Goal: Navigation & Orientation: Find specific page/section

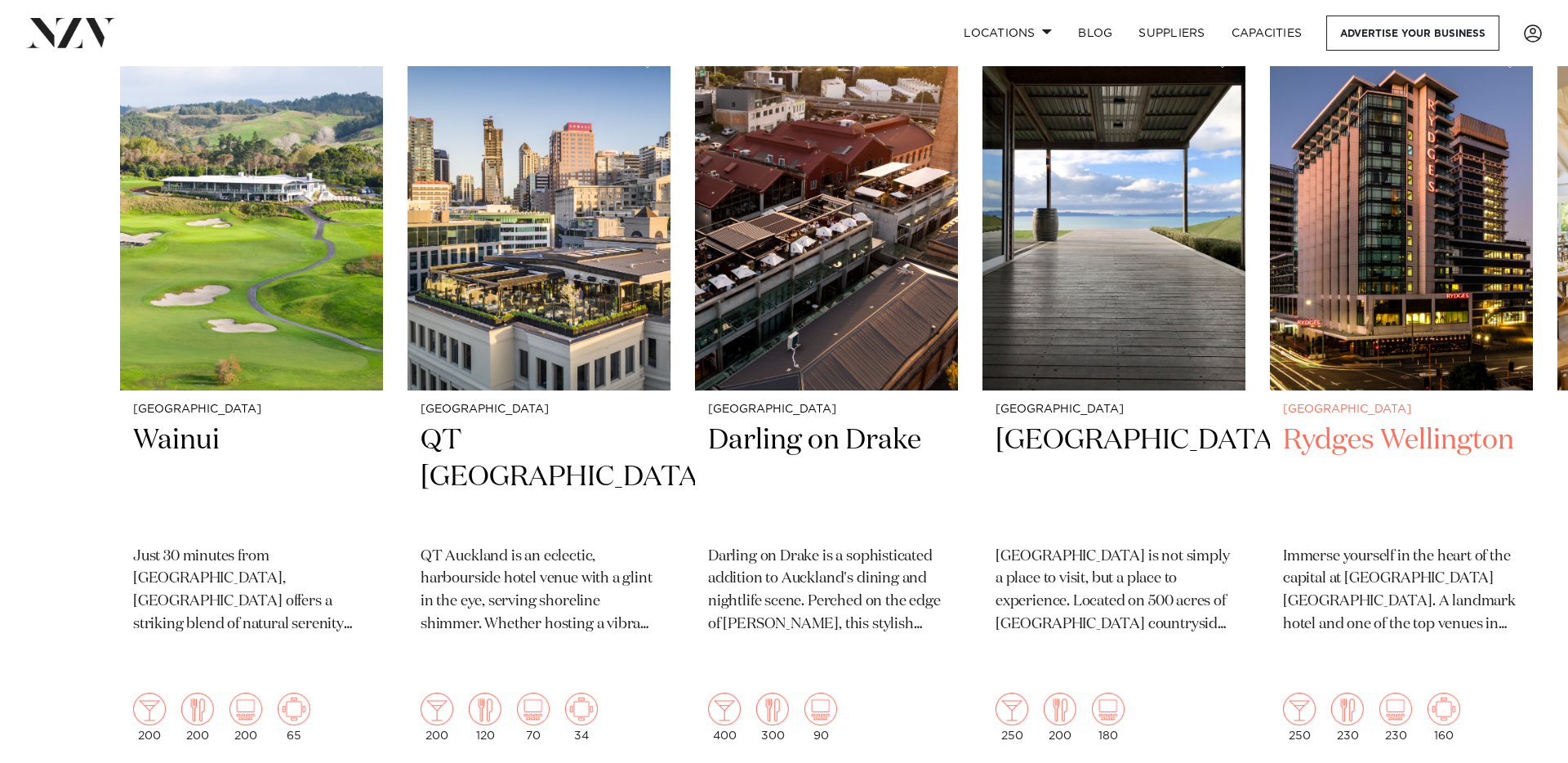
scroll to position [410, 0]
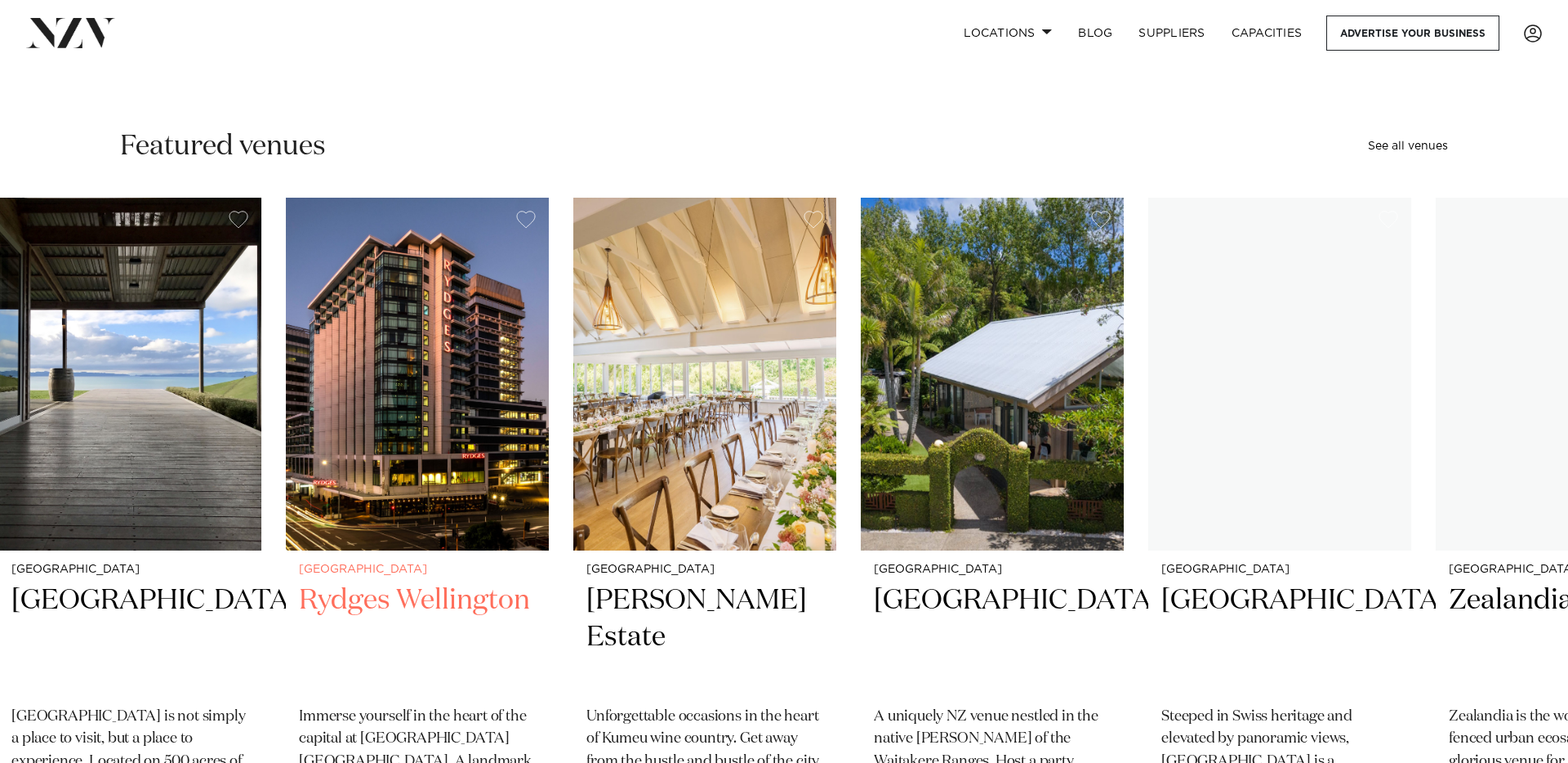
click at [286, 464] on img "5 / 47" at bounding box center [418, 373] width 263 height 353
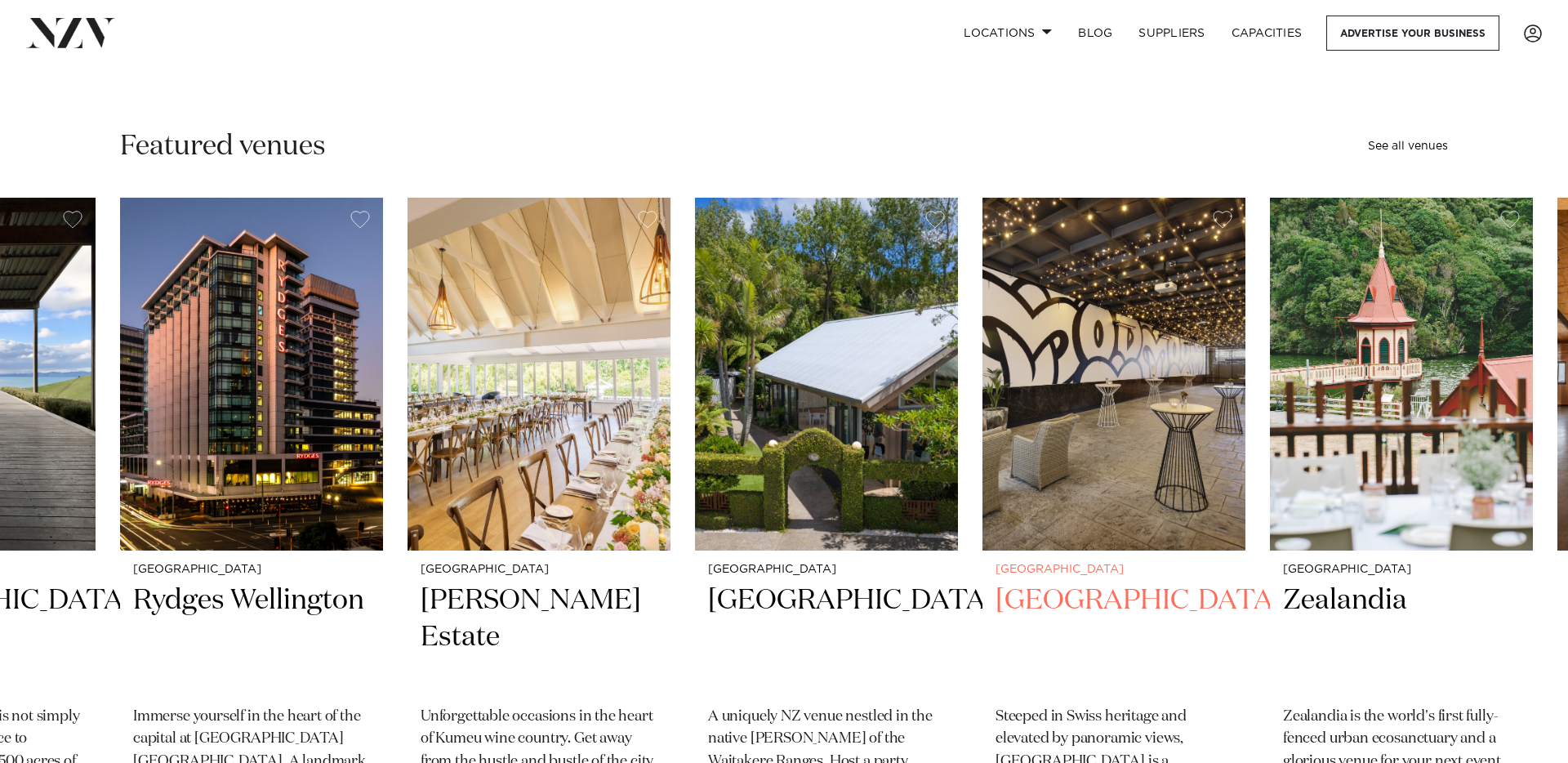
click at [983, 500] on img "8 / 47" at bounding box center [1114, 373] width 263 height 353
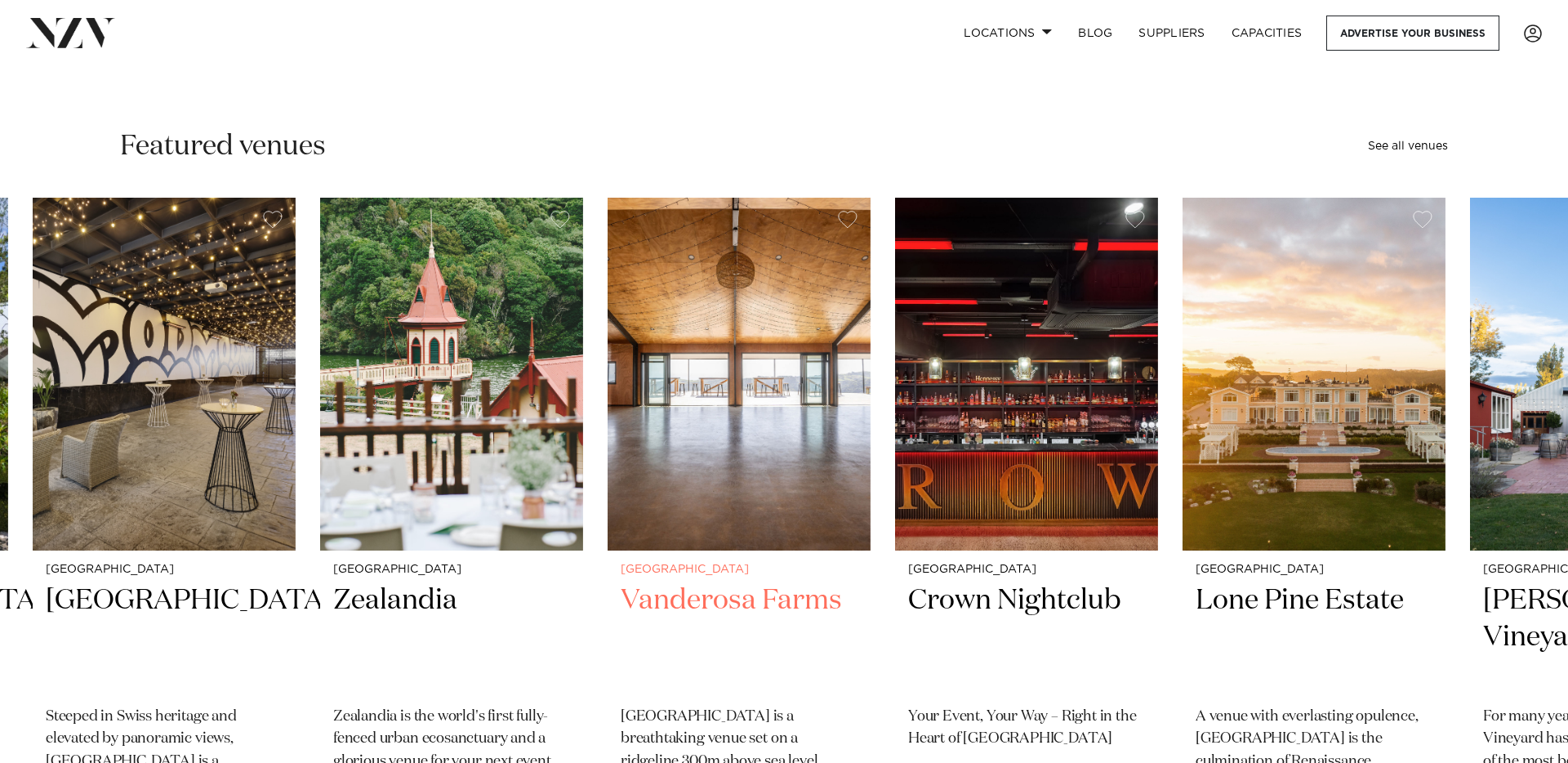
click at [776, 472] on img "10 / 47" at bounding box center [739, 373] width 263 height 353
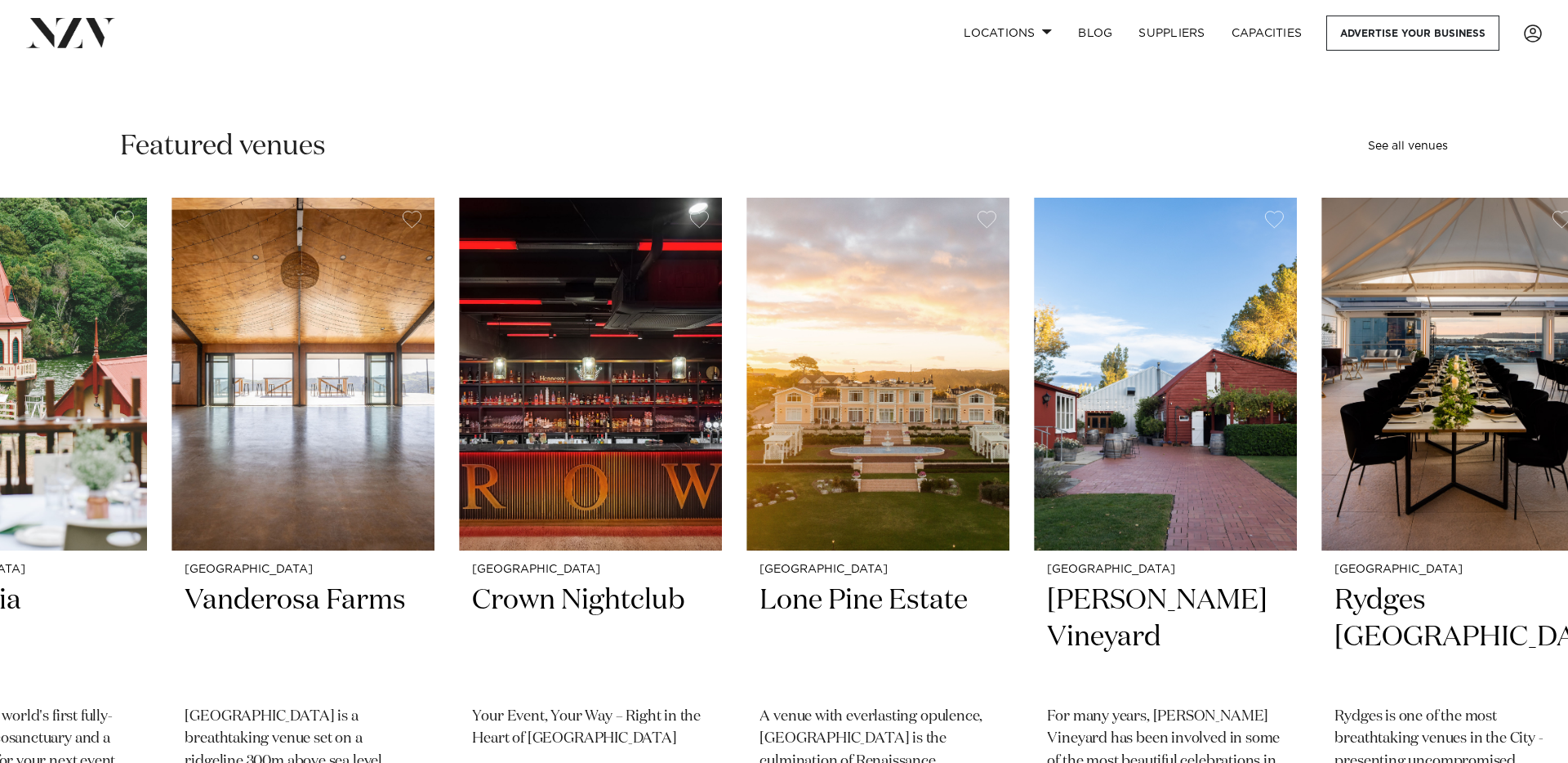
click at [711, 489] on swiper-container "Auckland Wainui Just 30 minutes from [GEOGRAPHIC_DATA], [GEOGRAPHIC_DATA] offer…" at bounding box center [784, 595] width 1568 height 795
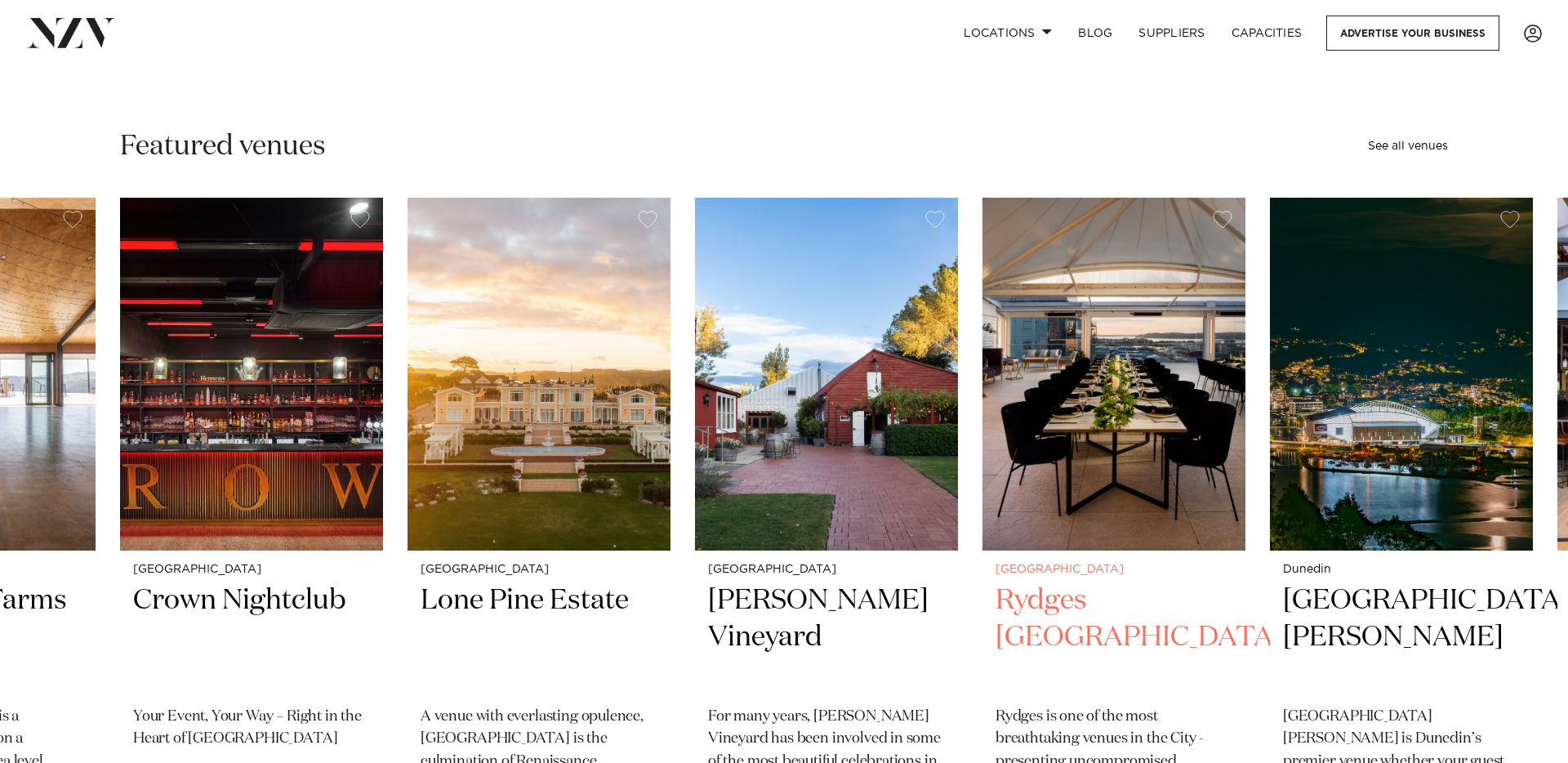
click at [983, 467] on img "14 / 47" at bounding box center [1114, 373] width 263 height 353
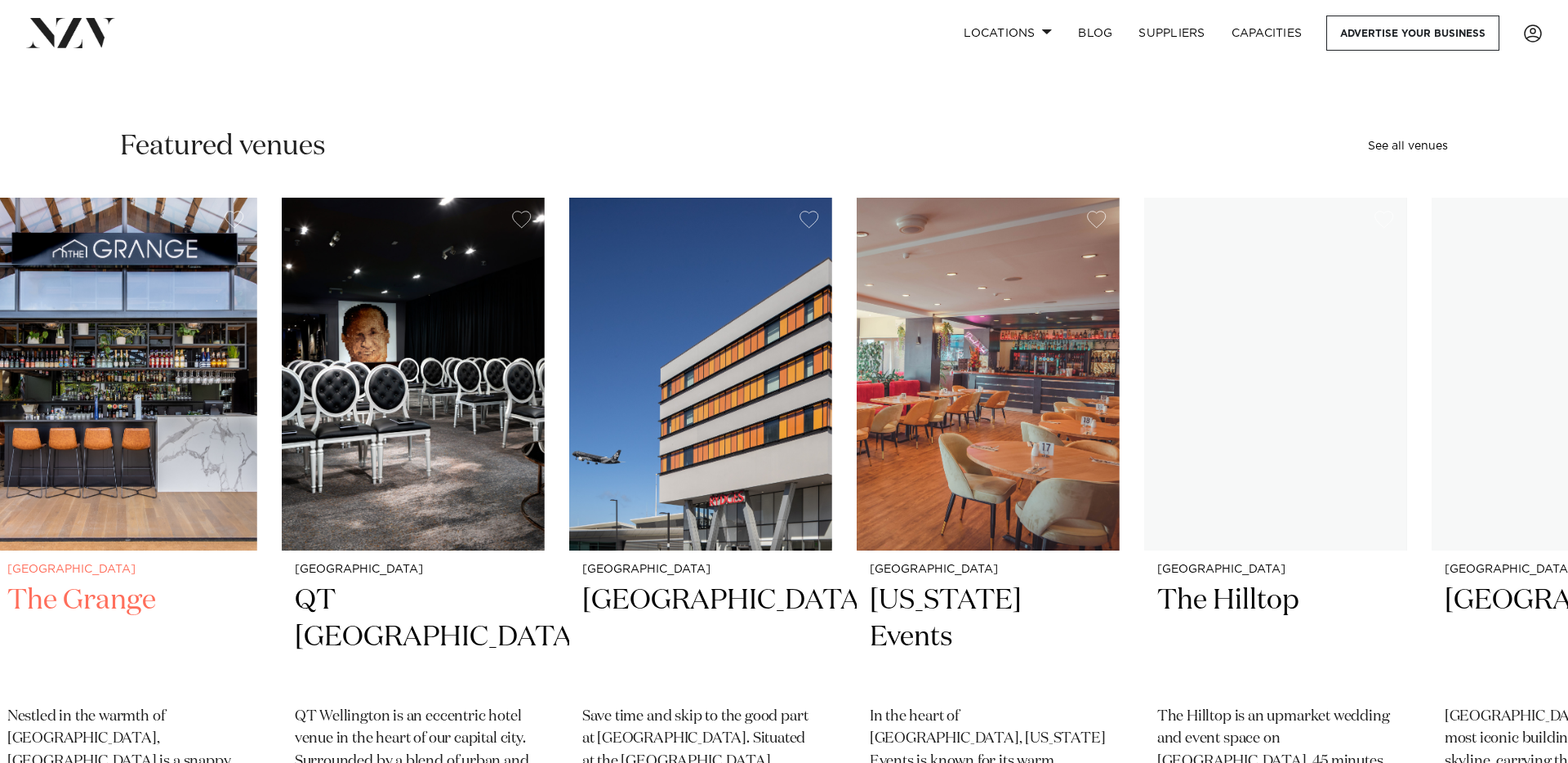
click at [135, 445] on img "16 / 47" at bounding box center [126, 373] width 263 height 353
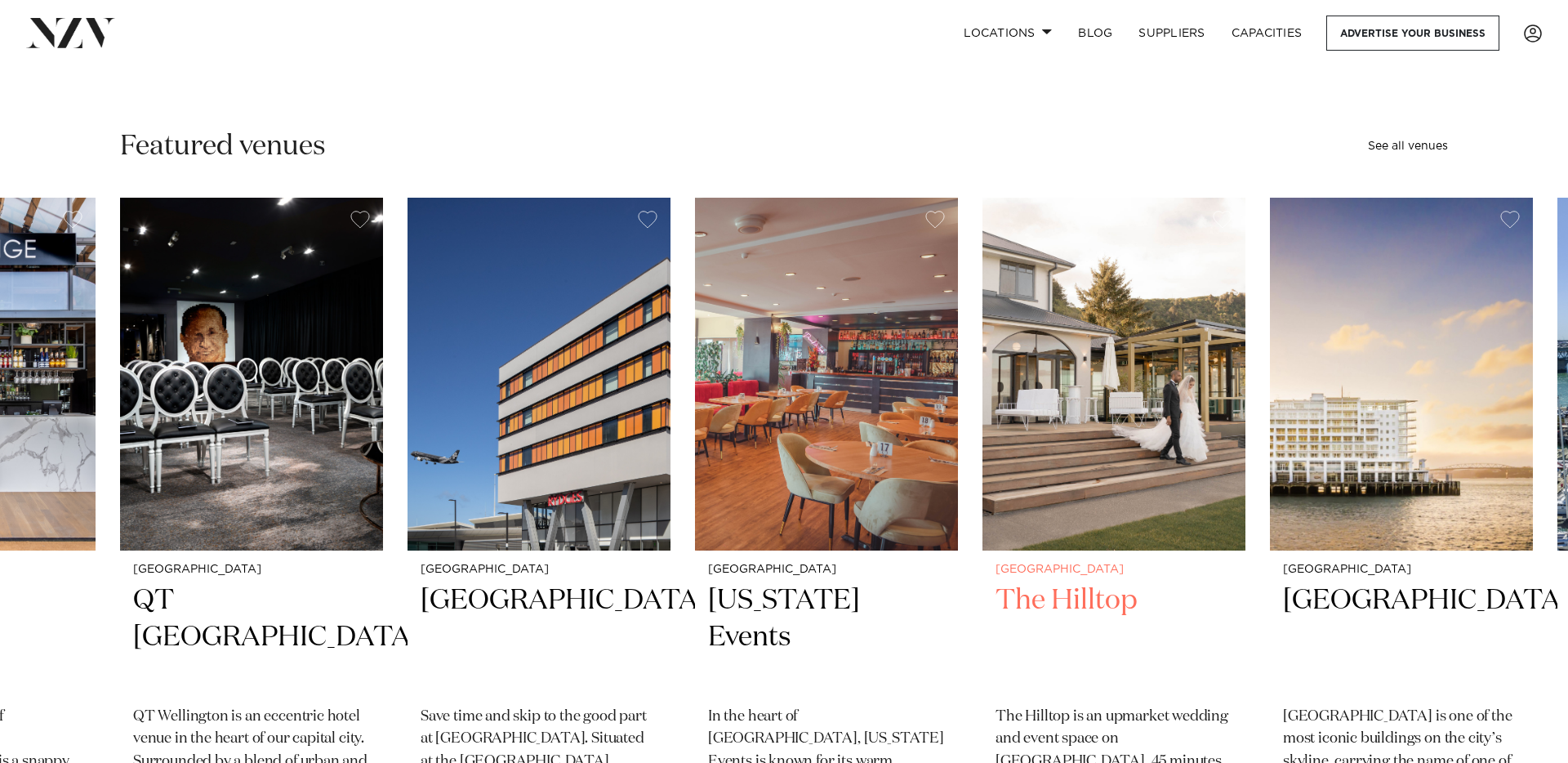
click at [983, 366] on img "20 / 47" at bounding box center [1114, 373] width 263 height 353
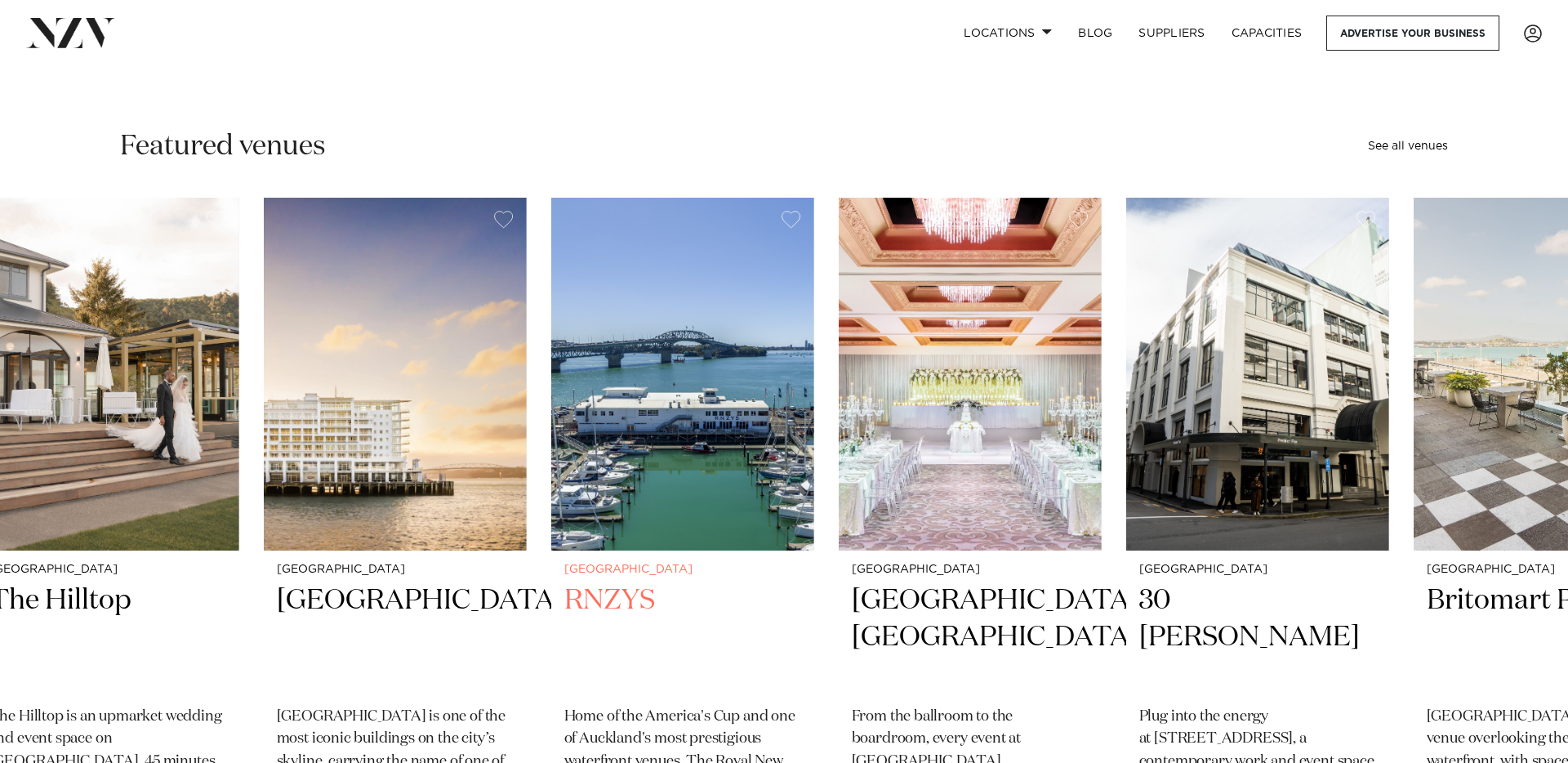
click at [777, 370] on img "22 / 47" at bounding box center [683, 373] width 263 height 353
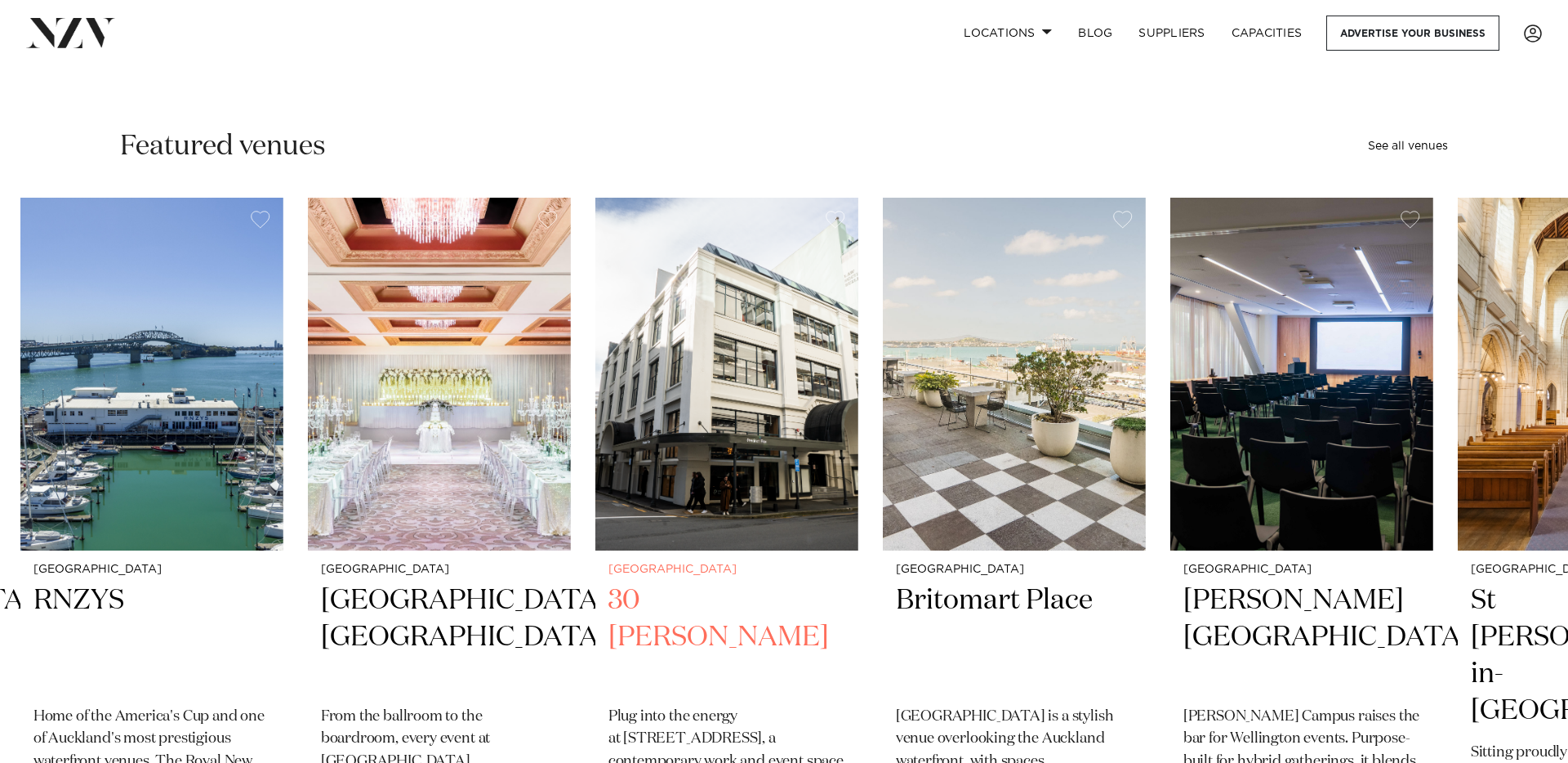
click at [596, 402] on img "24 / 47" at bounding box center [727, 373] width 263 height 353
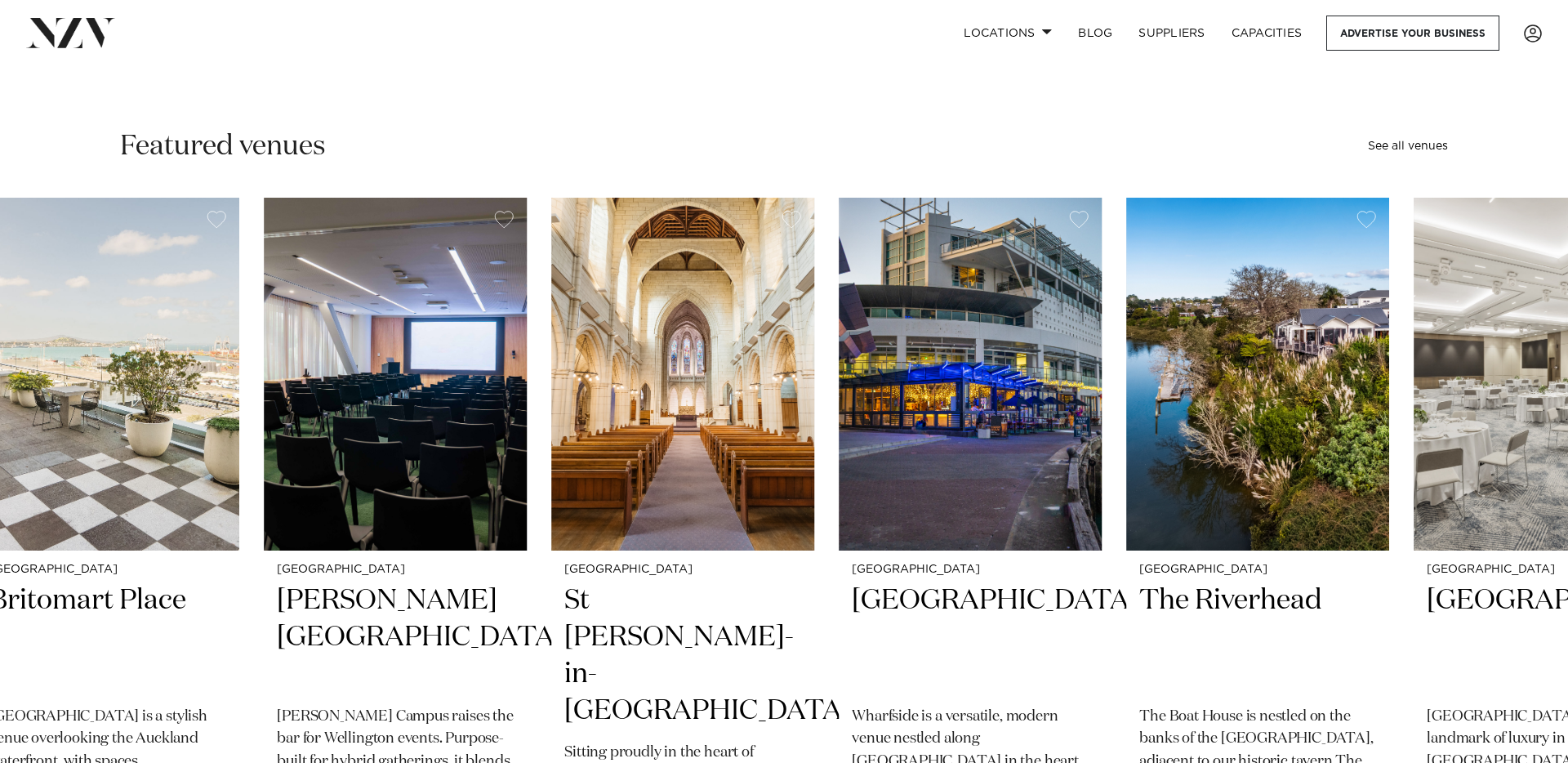
click at [232, 436] on swiper-container "Auckland Wainui Just 30 minutes from [GEOGRAPHIC_DATA], [GEOGRAPHIC_DATA] offer…" at bounding box center [784, 595] width 1568 height 795
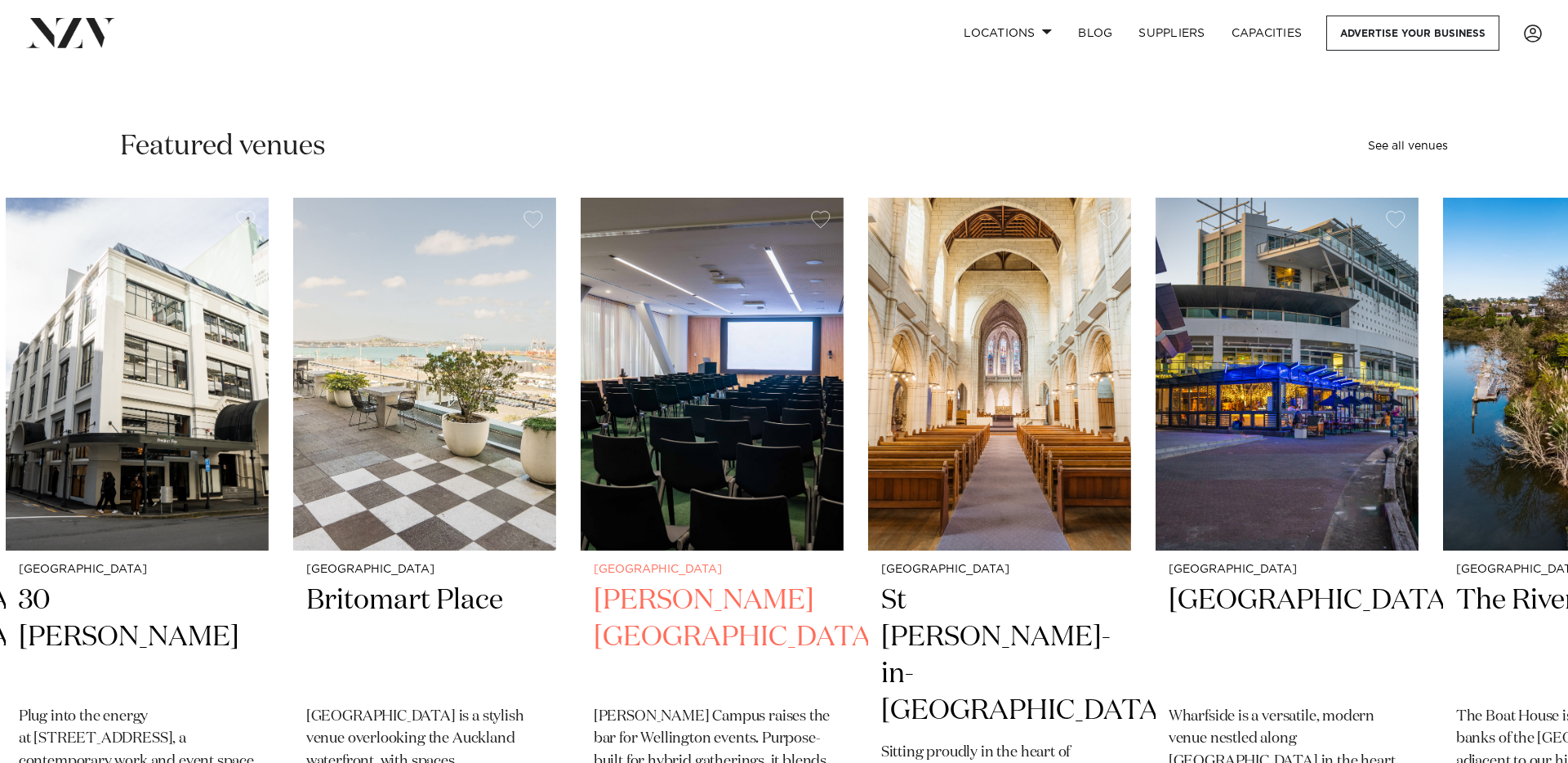
click at [581, 377] on img "26 / 47" at bounding box center [713, 373] width 263 height 353
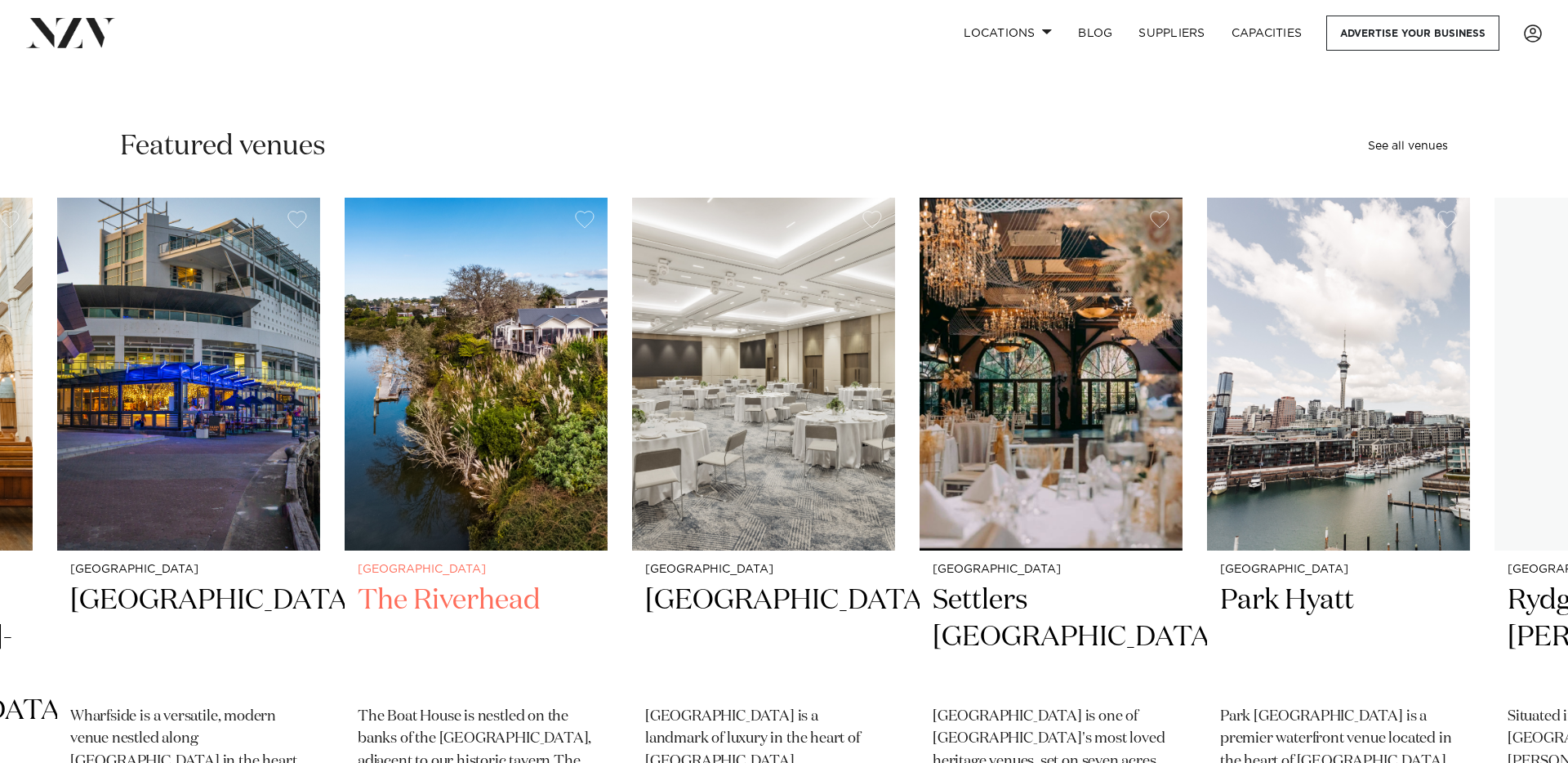
click at [409, 401] on img "29 / 47" at bounding box center [476, 373] width 263 height 353
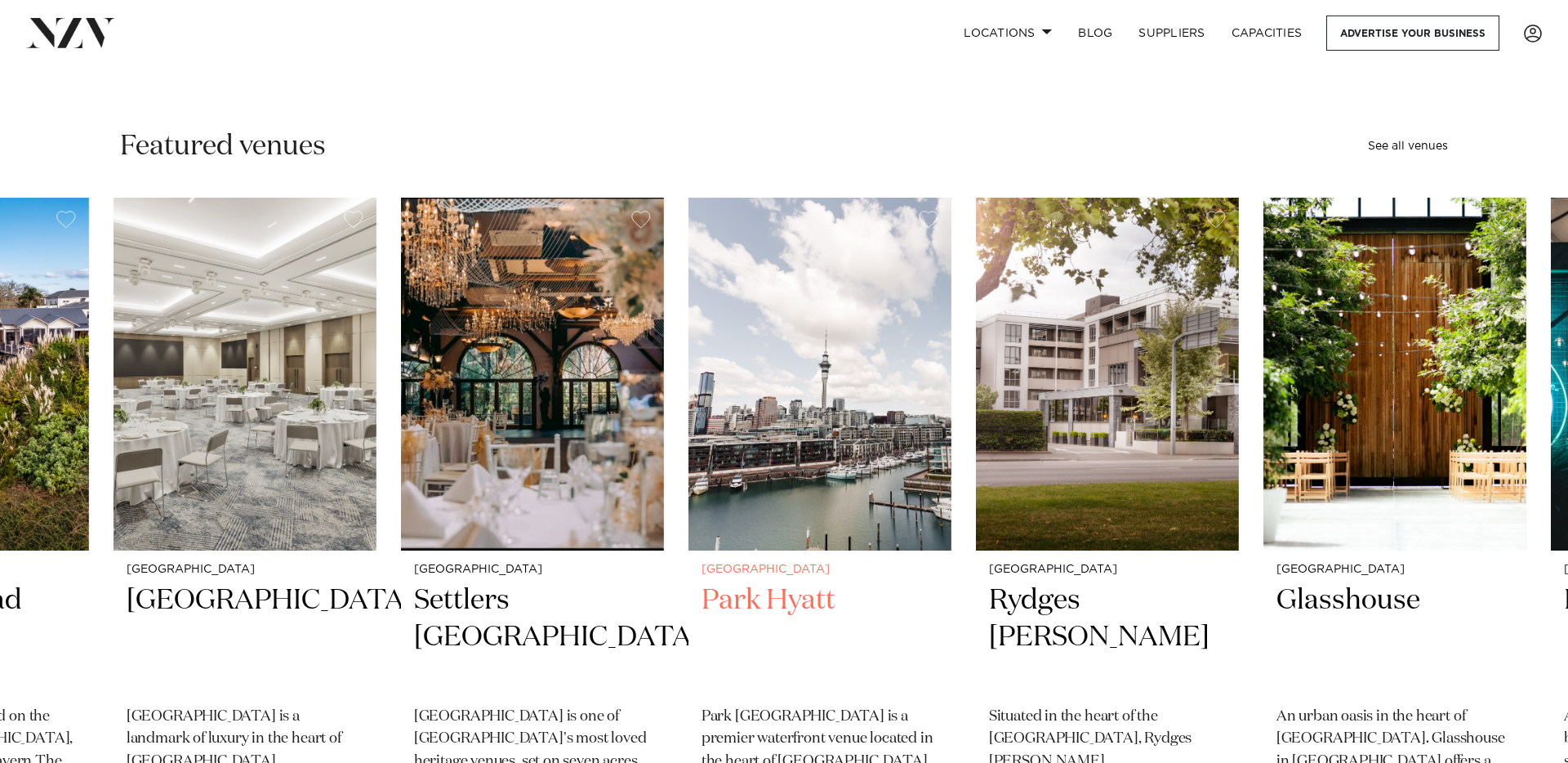
click at [689, 371] on img "32 / 47" at bounding box center [820, 373] width 263 height 353
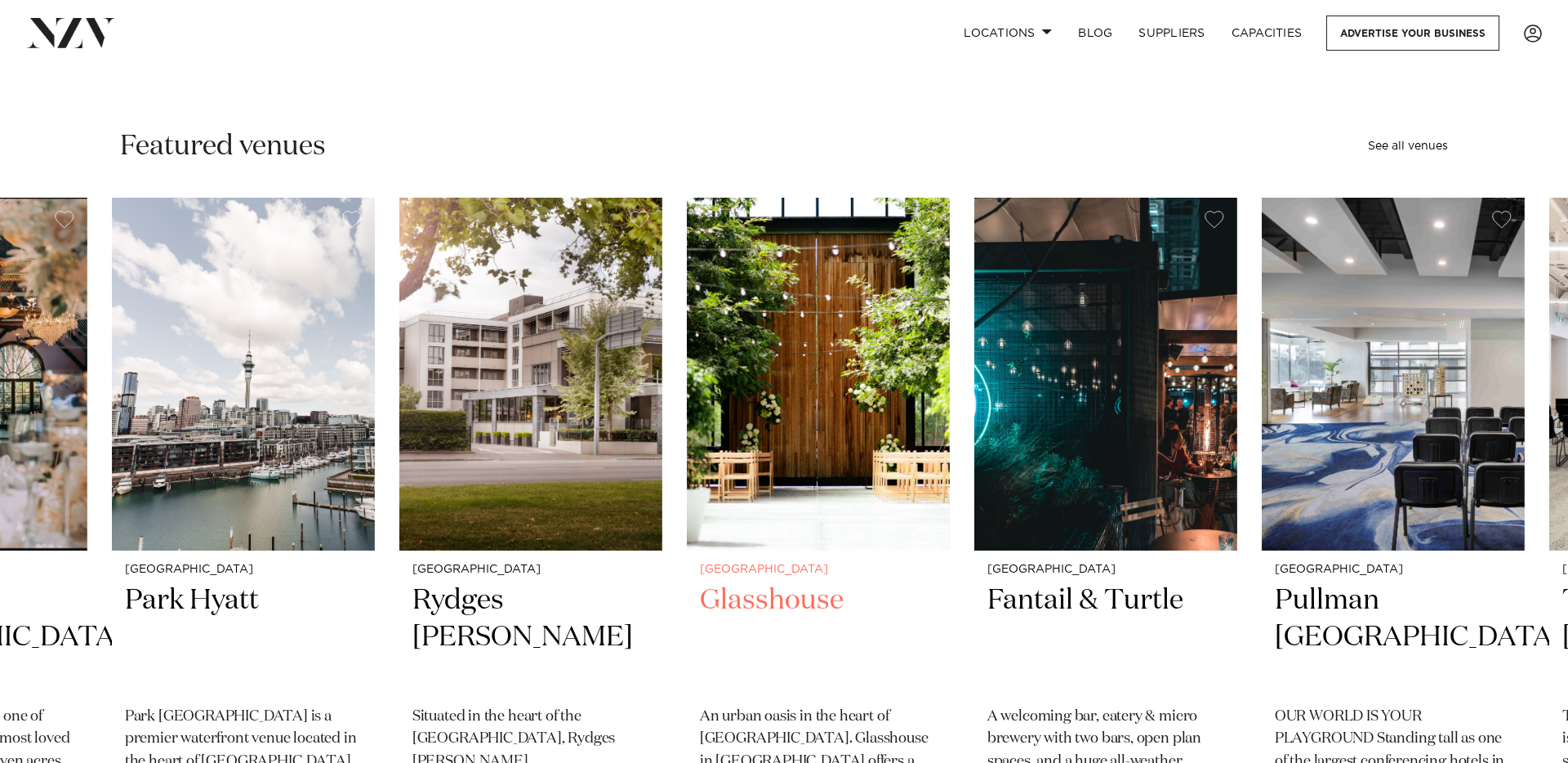
click at [687, 399] on img "34 / 47" at bounding box center [819, 373] width 263 height 353
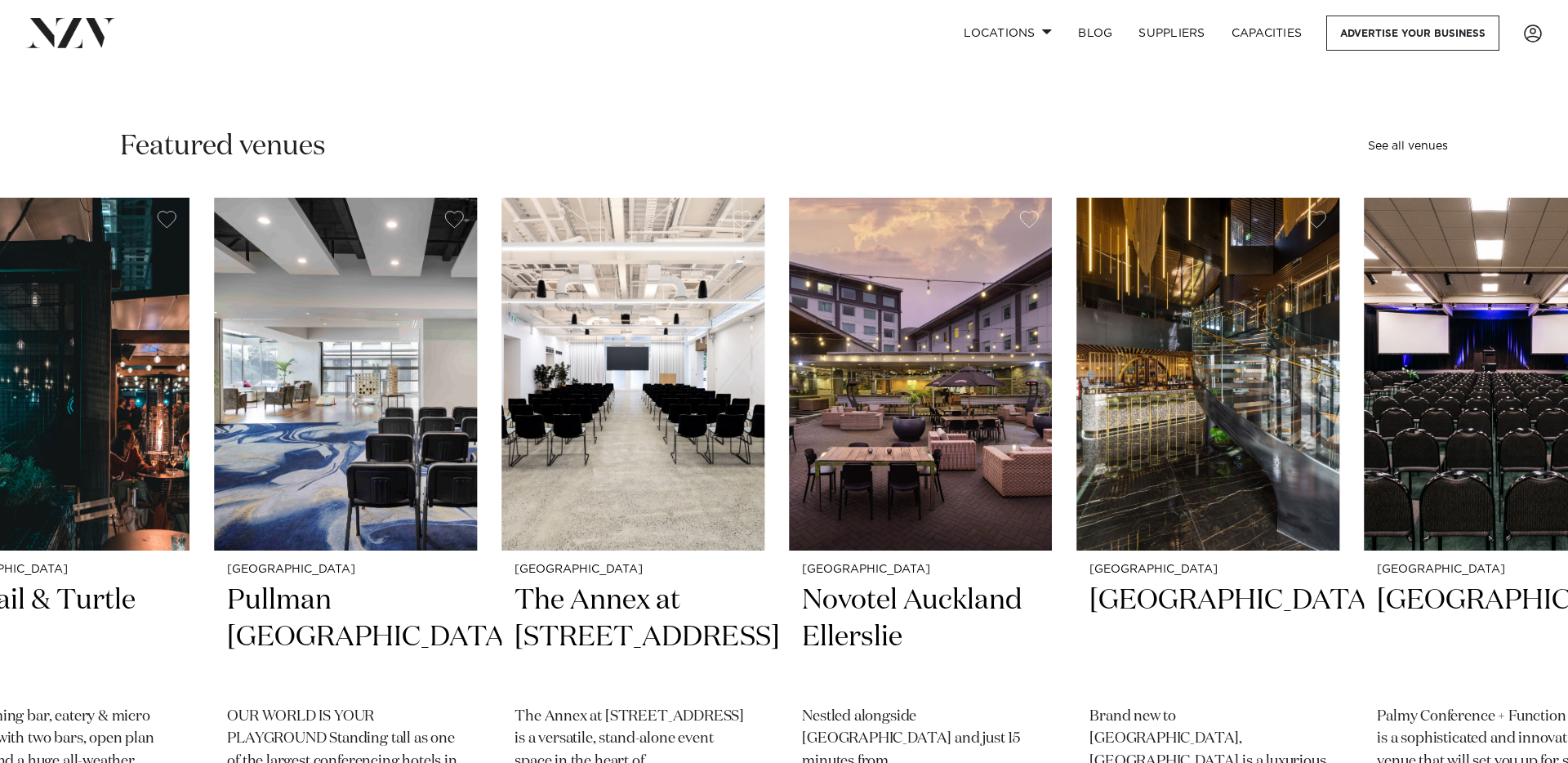
click at [472, 427] on swiper-container "Auckland Wainui Just 30 minutes from [GEOGRAPHIC_DATA], [GEOGRAPHIC_DATA] offer…" at bounding box center [784, 595] width 1568 height 795
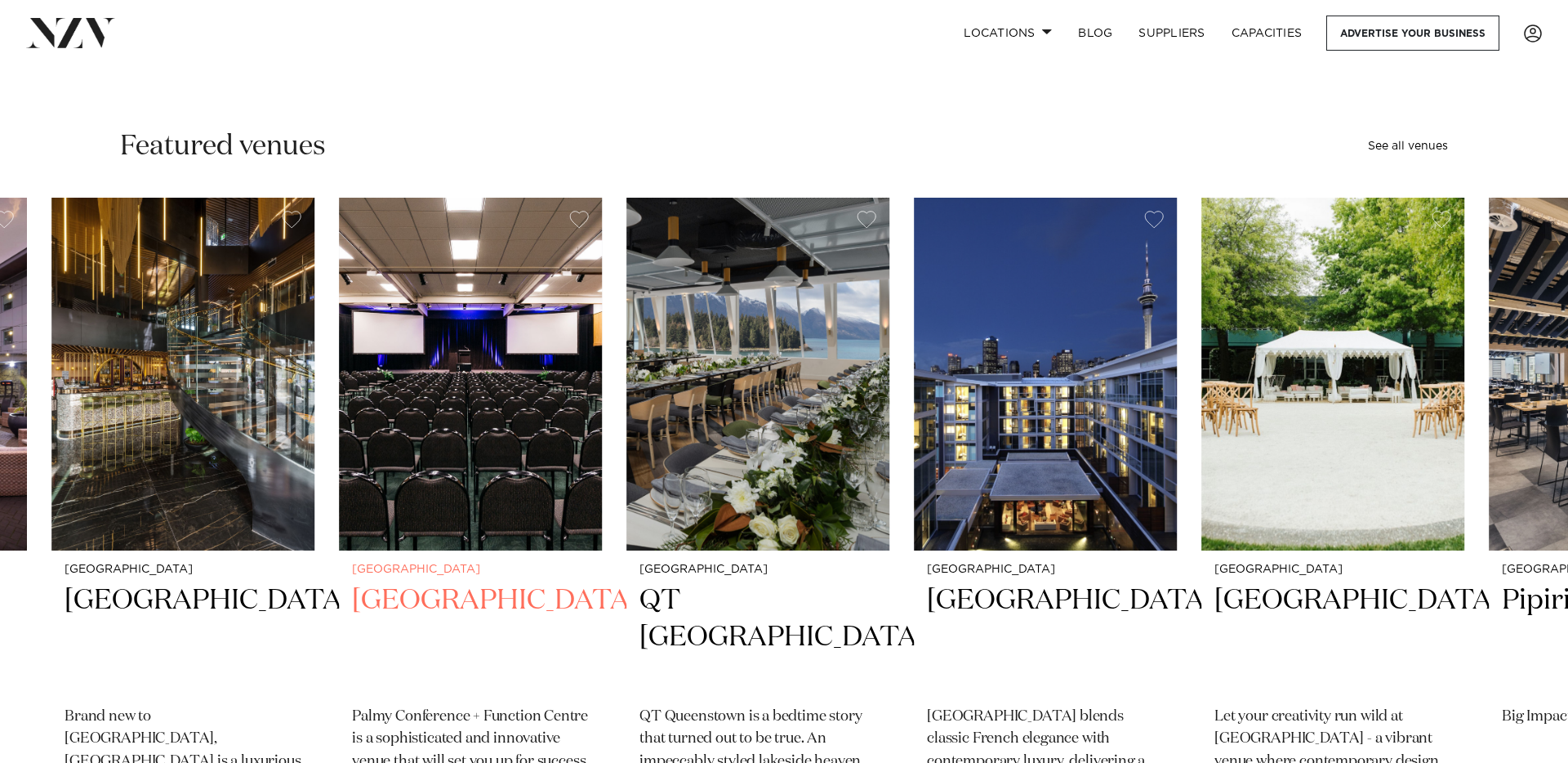
click at [0, 0] on slot "Auckland Wainui Just 30 minutes from [GEOGRAPHIC_DATA], [GEOGRAPHIC_DATA] offer…" at bounding box center [0, 0] width 0 height 0
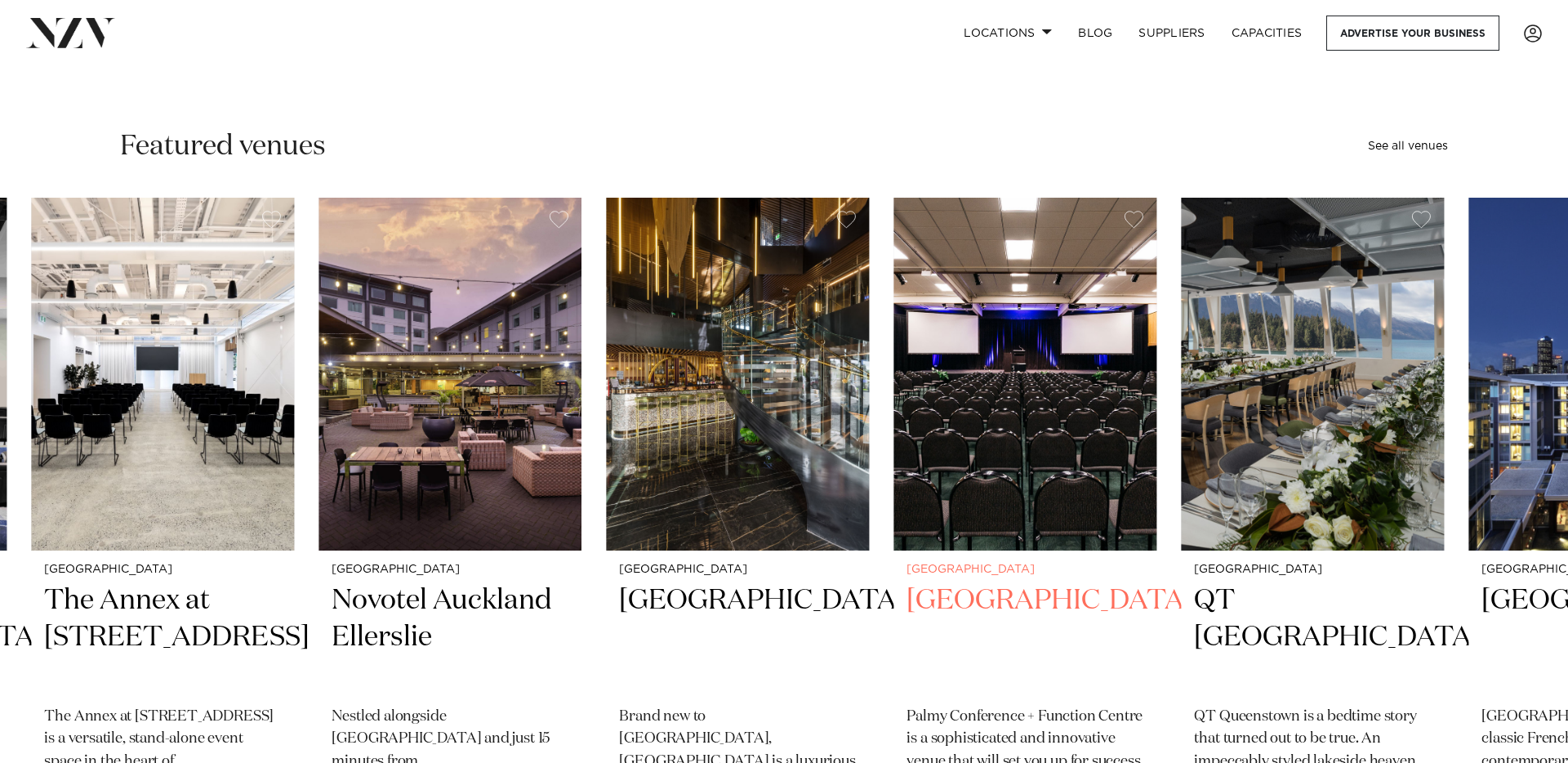
click at [894, 390] on img "40 / 47" at bounding box center [1025, 373] width 263 height 353
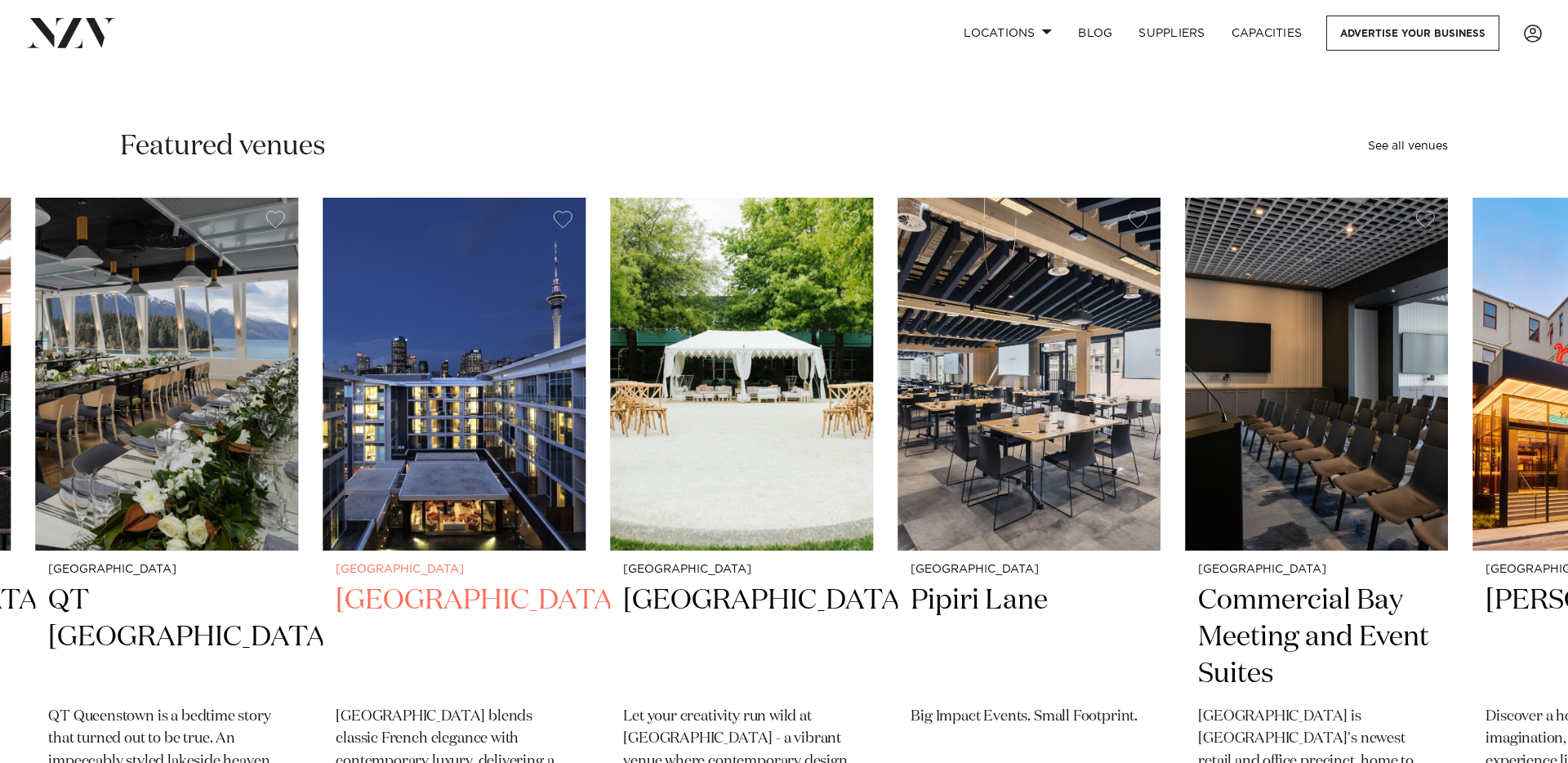
click at [520, 363] on img "42 / 47" at bounding box center [455, 373] width 263 height 353
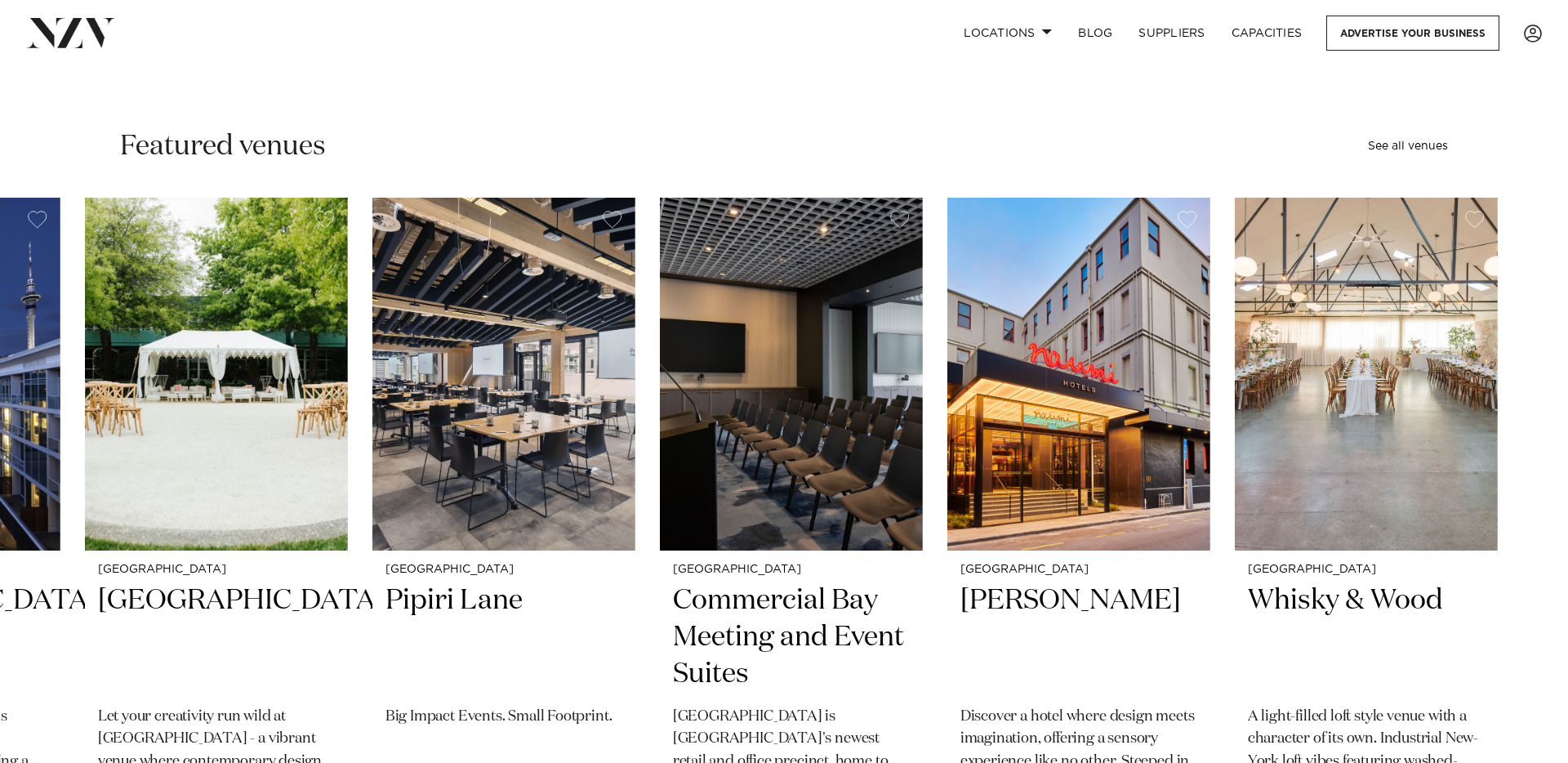
click at [526, 392] on swiper-container "Auckland Wainui Just 30 minutes from [GEOGRAPHIC_DATA], [GEOGRAPHIC_DATA] offer…" at bounding box center [784, 595] width 1568 height 795
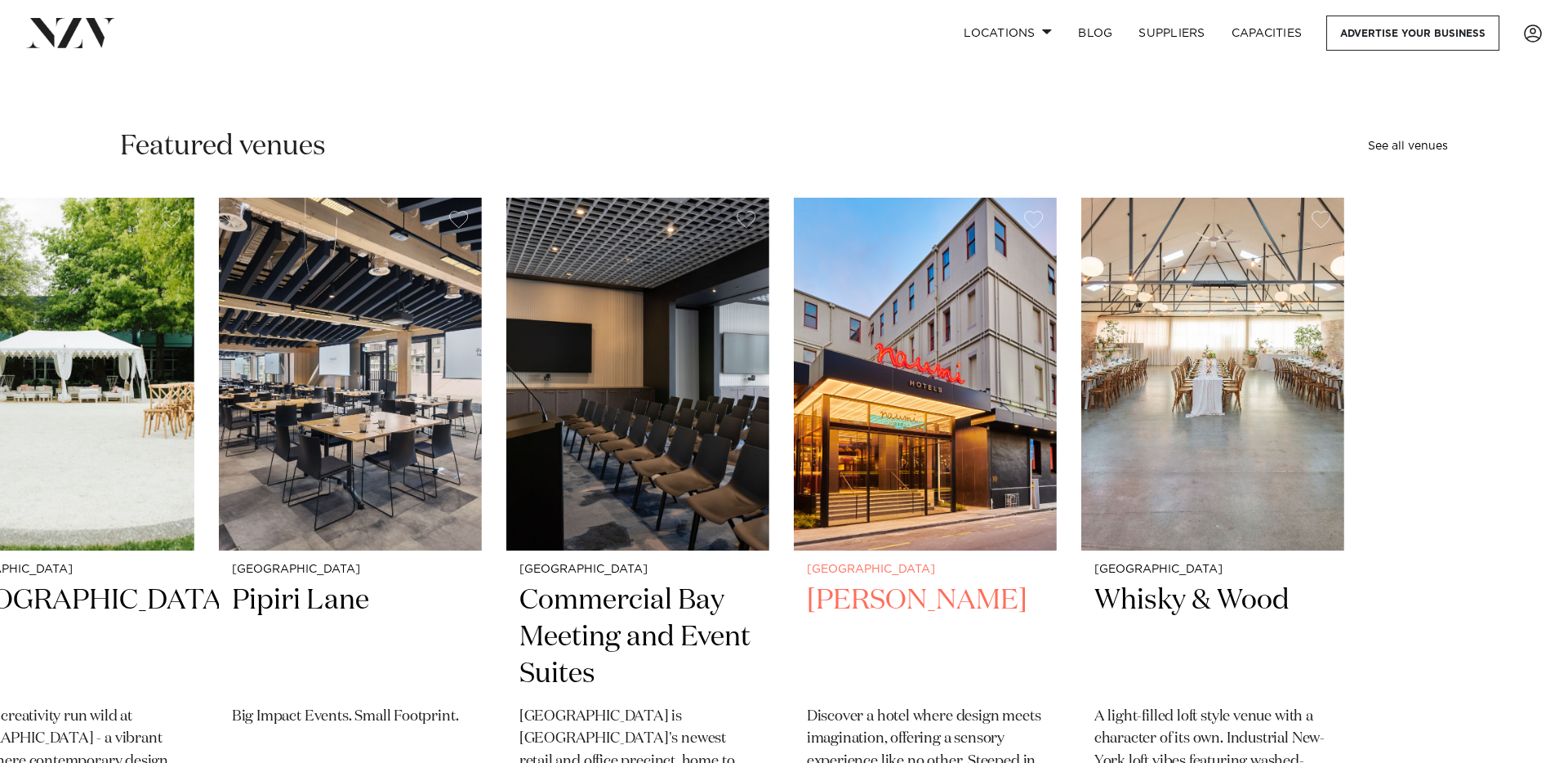
click at [0, 0] on slot "Auckland Wainui Just 30 minutes from [GEOGRAPHIC_DATA], [GEOGRAPHIC_DATA] offer…" at bounding box center [0, 0] width 0 height 0
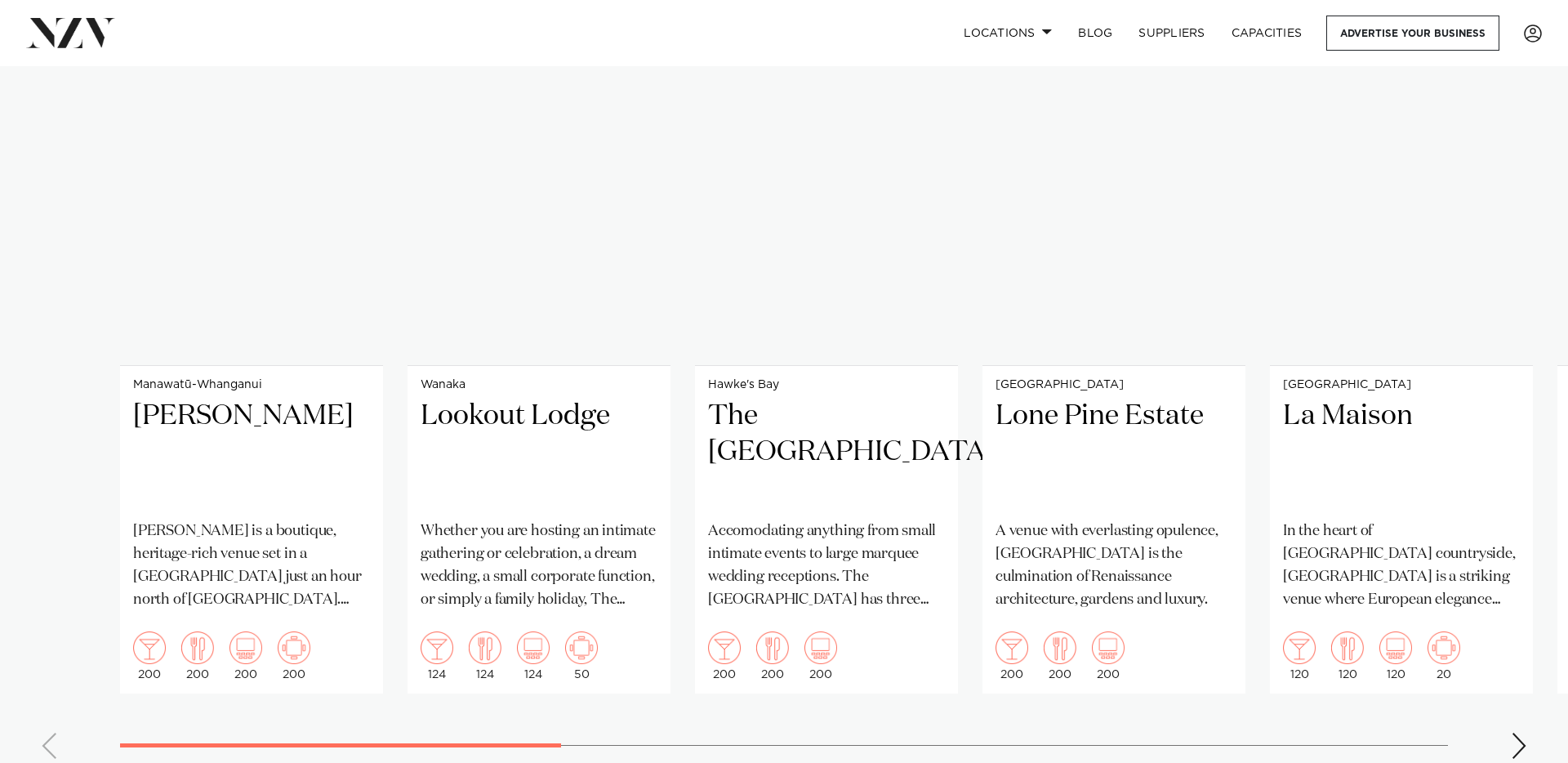
scroll to position [19972, 0]
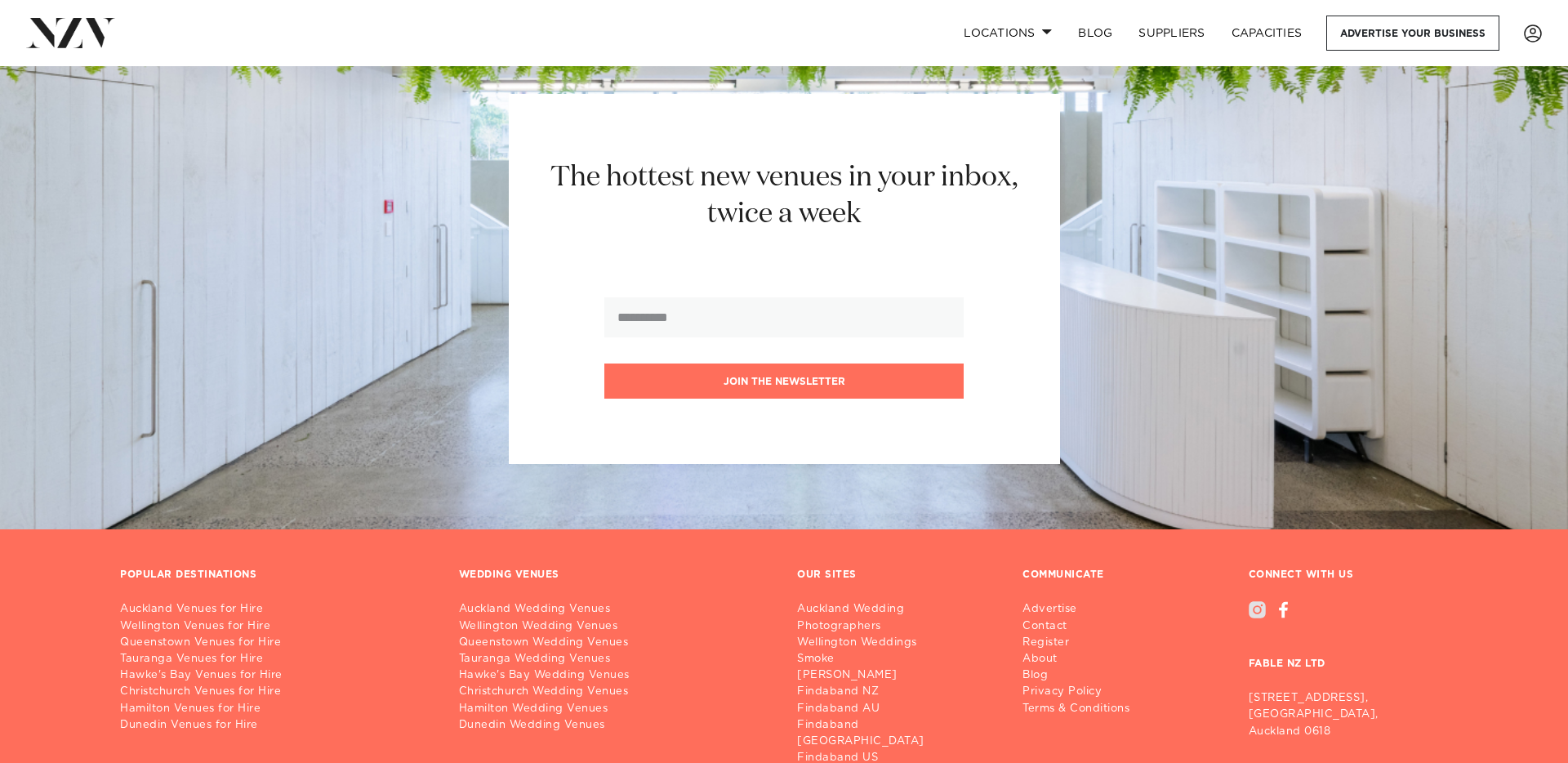
click at [1262, 602] on div at bounding box center [1258, 610] width 17 height 17
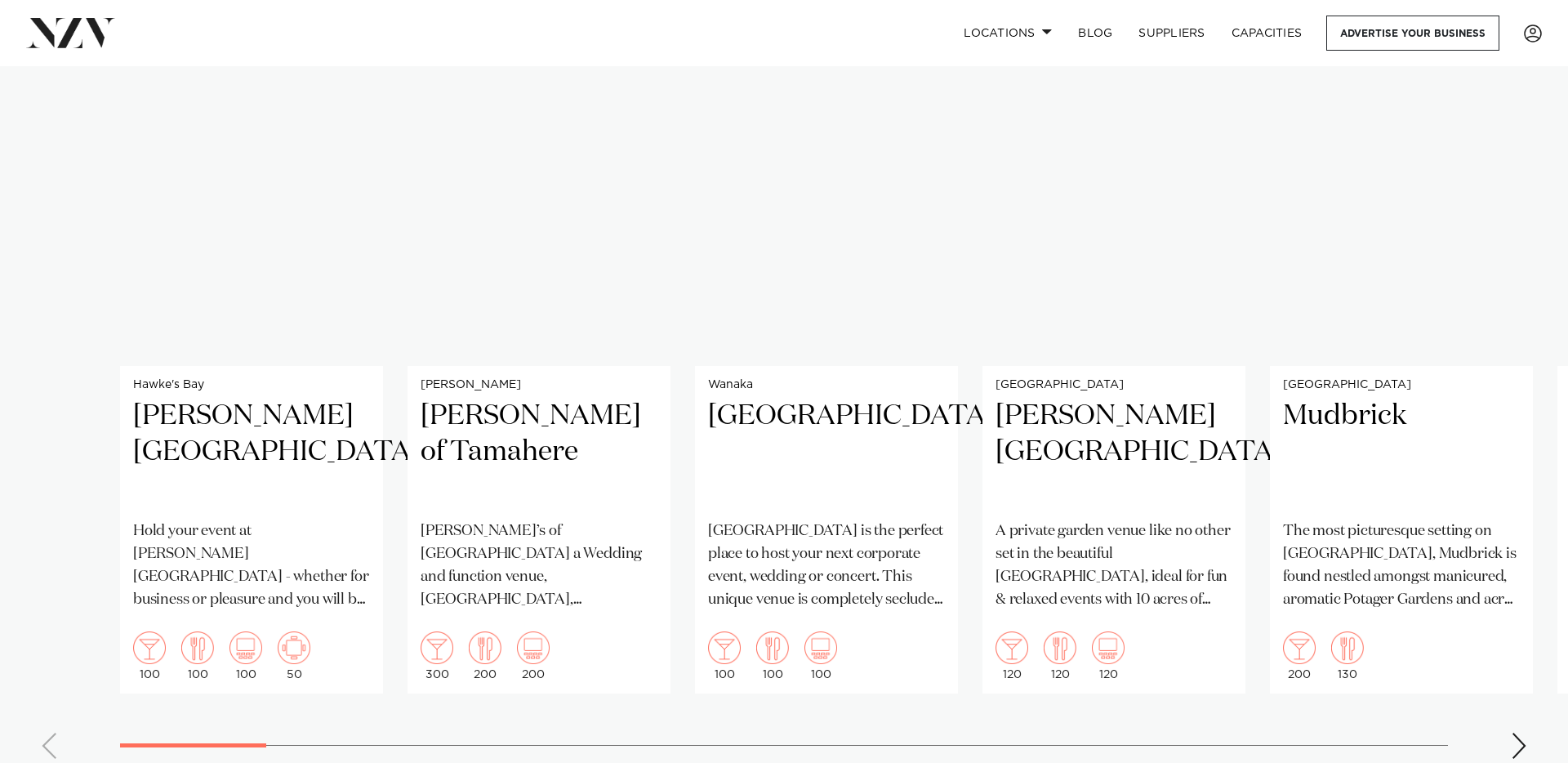
scroll to position [20866, 0]
